Goal: Information Seeking & Learning: Learn about a topic

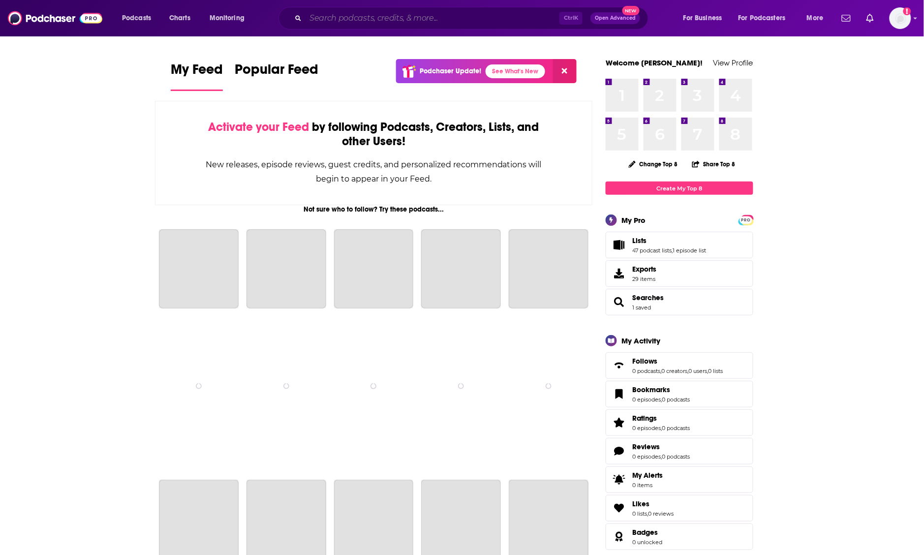
click at [321, 13] on input "Search podcasts, credits, & more..." at bounding box center [433, 18] width 254 height 16
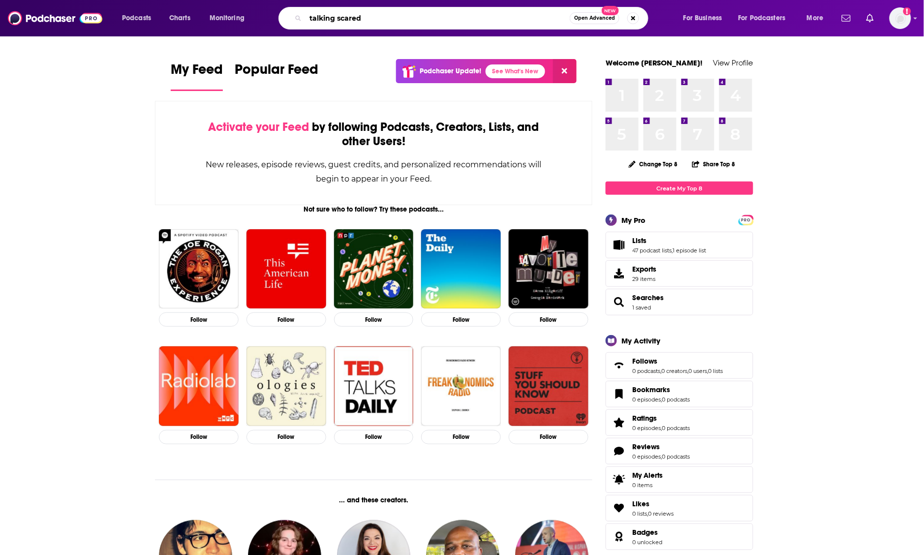
type input "talking scared"
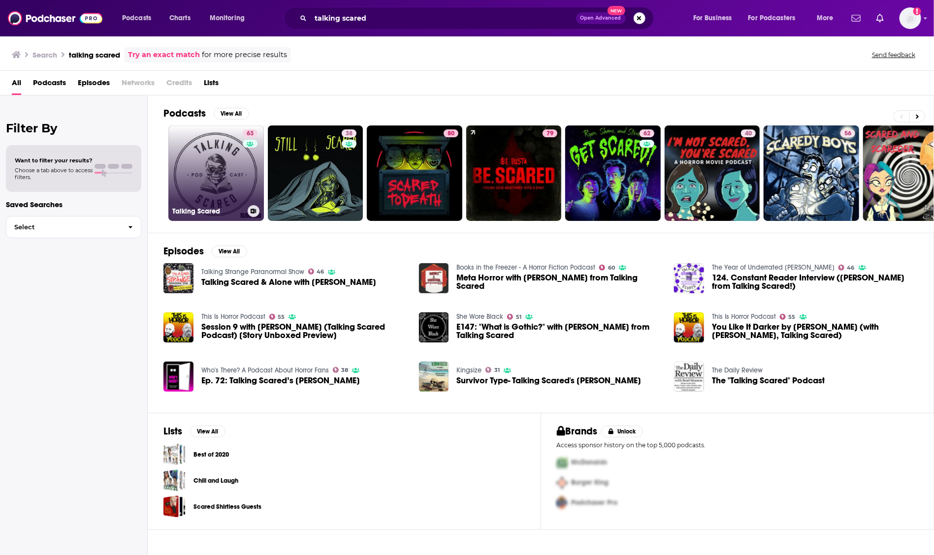
click at [232, 178] on link "63 Talking Scared" at bounding box center [215, 173] width 95 height 95
